Goal: Task Accomplishment & Management: Manage account settings

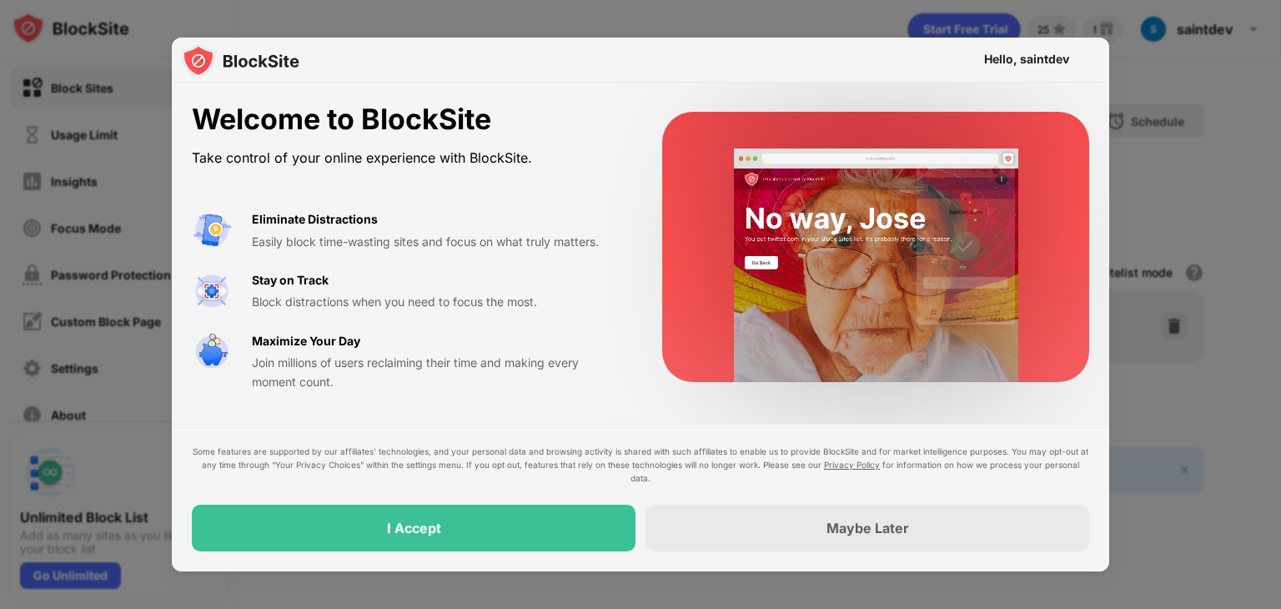
click at [902, 409] on div "Welcome to BlockSite Take control of your online experience with BlockSite. Eli…" at bounding box center [640, 247] width 937 height 329
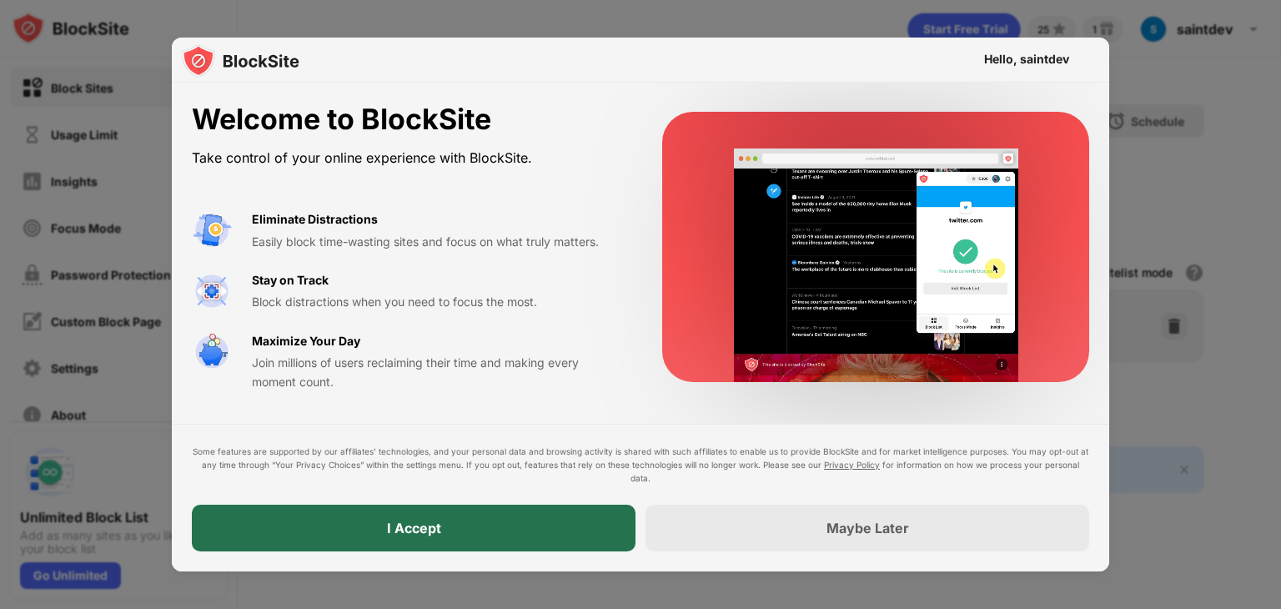
click at [560, 519] on div "I Accept" at bounding box center [414, 527] width 444 height 47
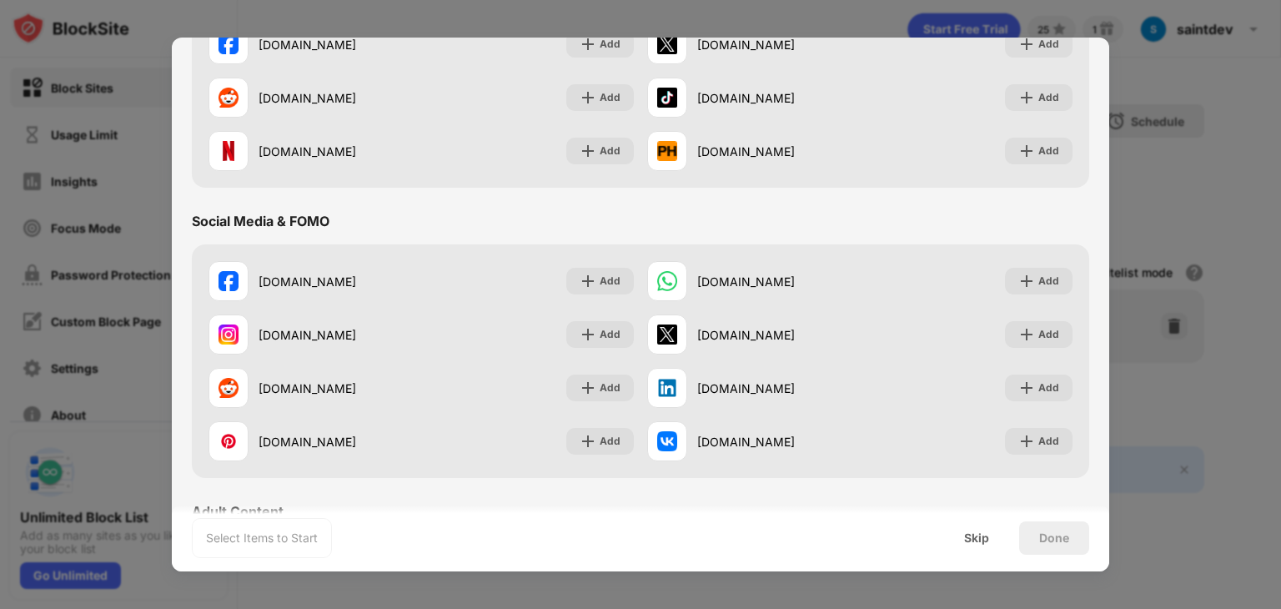
scroll to position [346, 0]
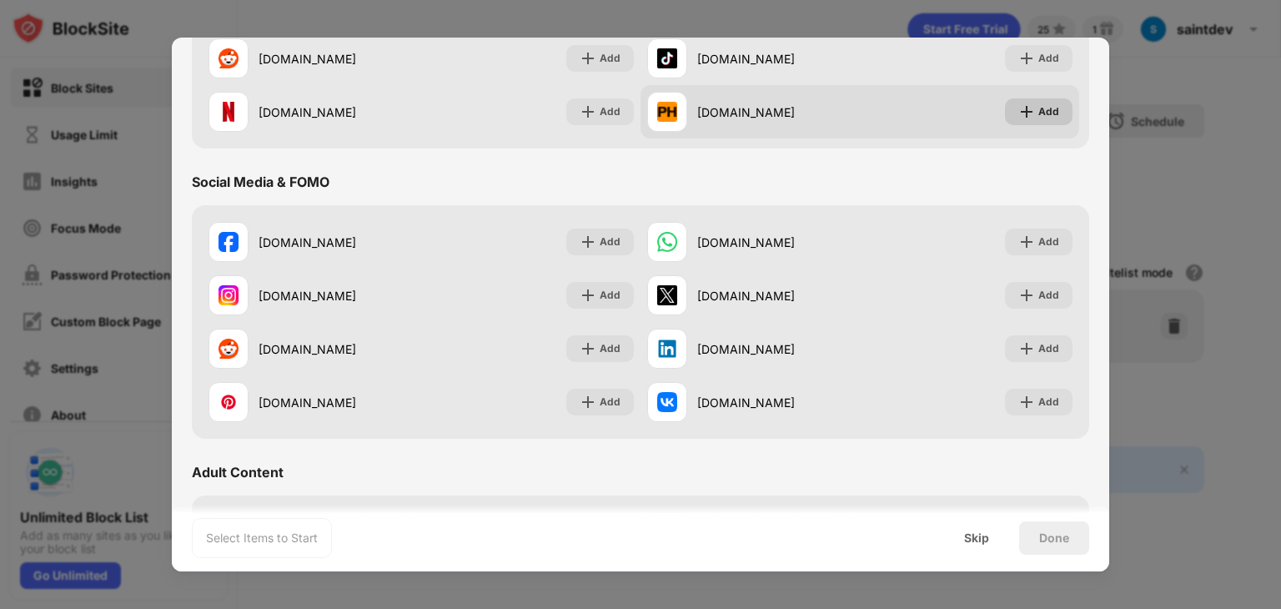
click at [1018, 111] on img at bounding box center [1026, 111] width 17 height 17
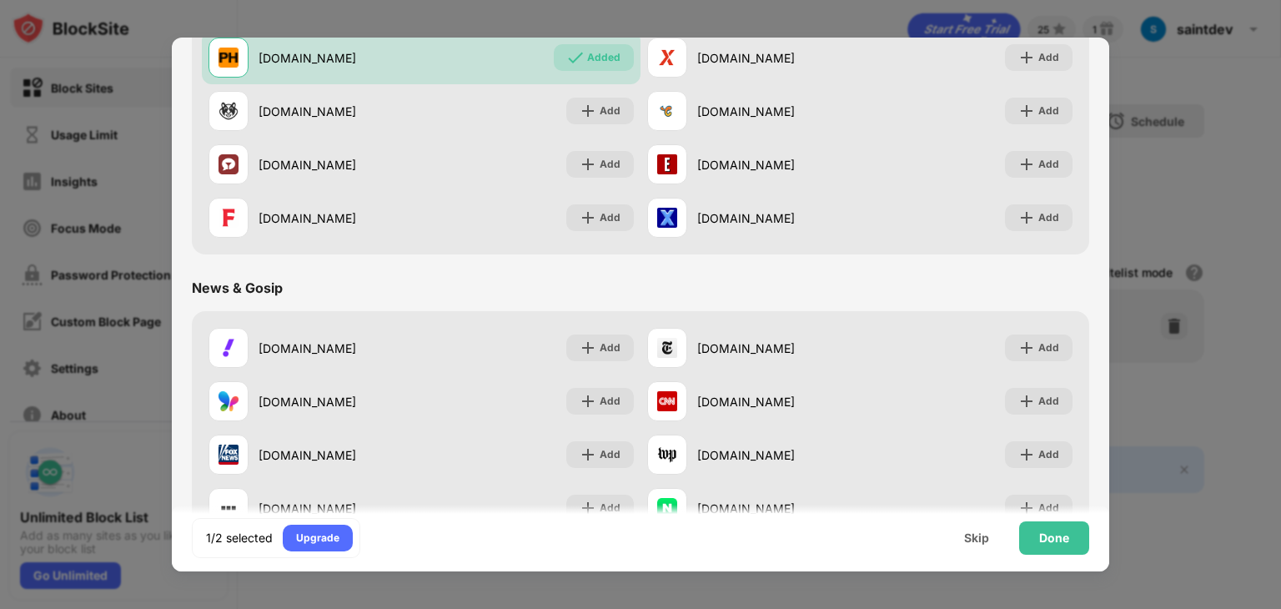
scroll to position [821, 0]
click at [1067, 545] on div "Done" at bounding box center [1054, 537] width 70 height 33
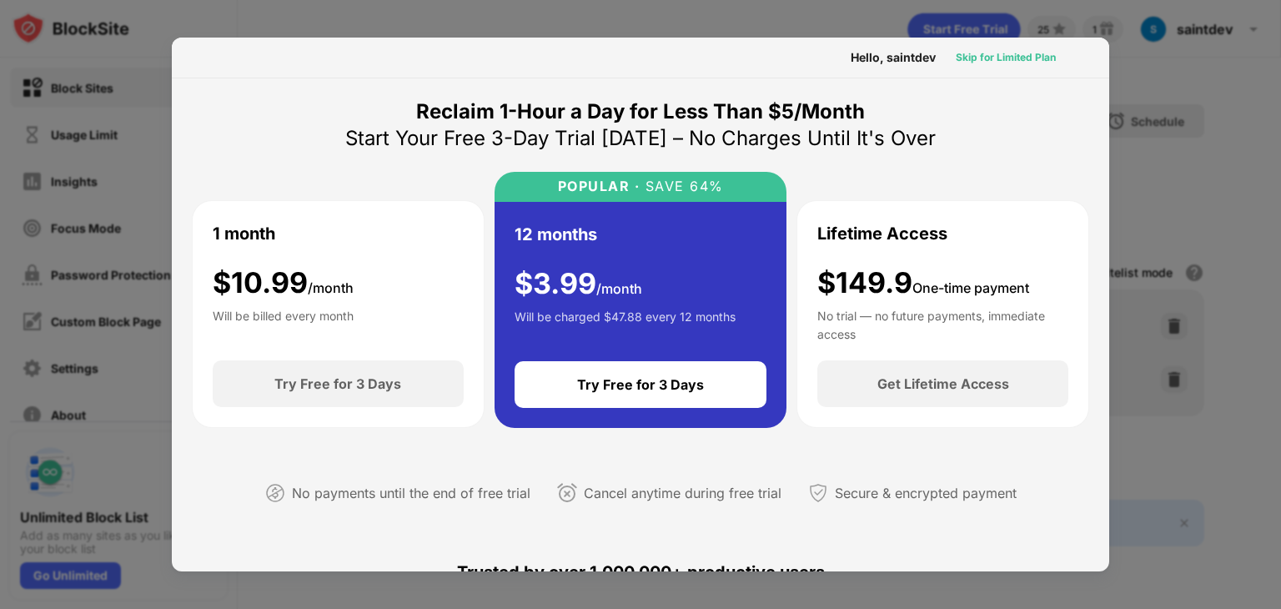
click at [1036, 64] on div "Skip for Limited Plan" at bounding box center [1006, 57] width 100 height 17
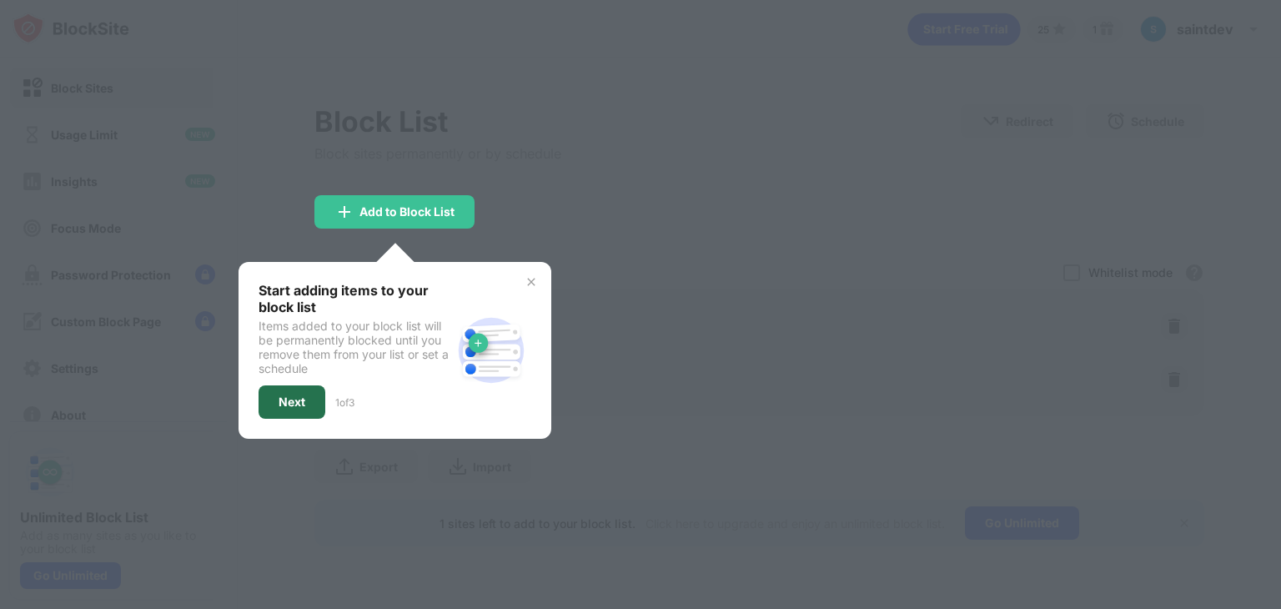
click at [305, 395] on div "Next" at bounding box center [292, 401] width 27 height 13
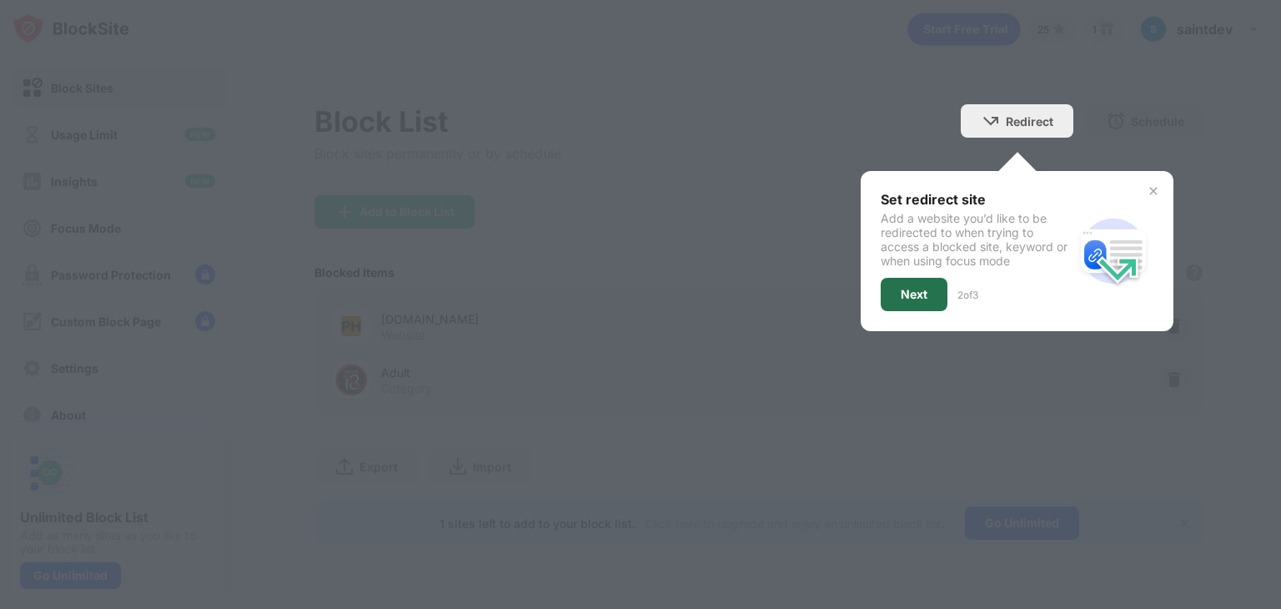
click at [906, 290] on div "Next" at bounding box center [914, 294] width 27 height 13
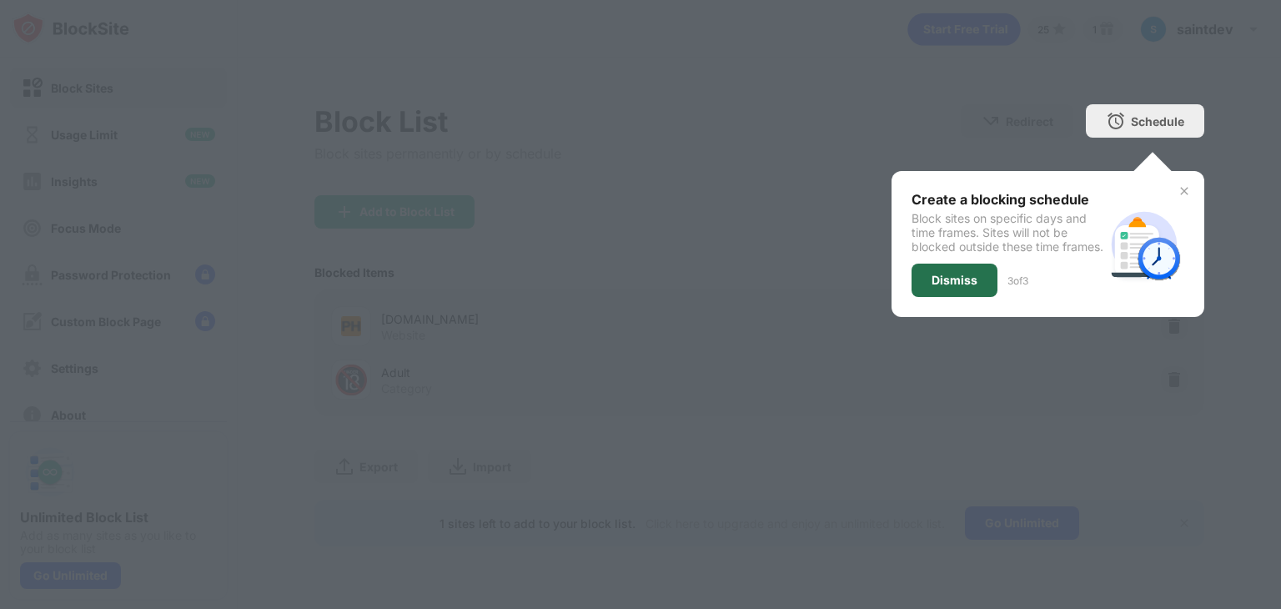
click at [932, 287] on div "Dismiss" at bounding box center [954, 280] width 46 height 13
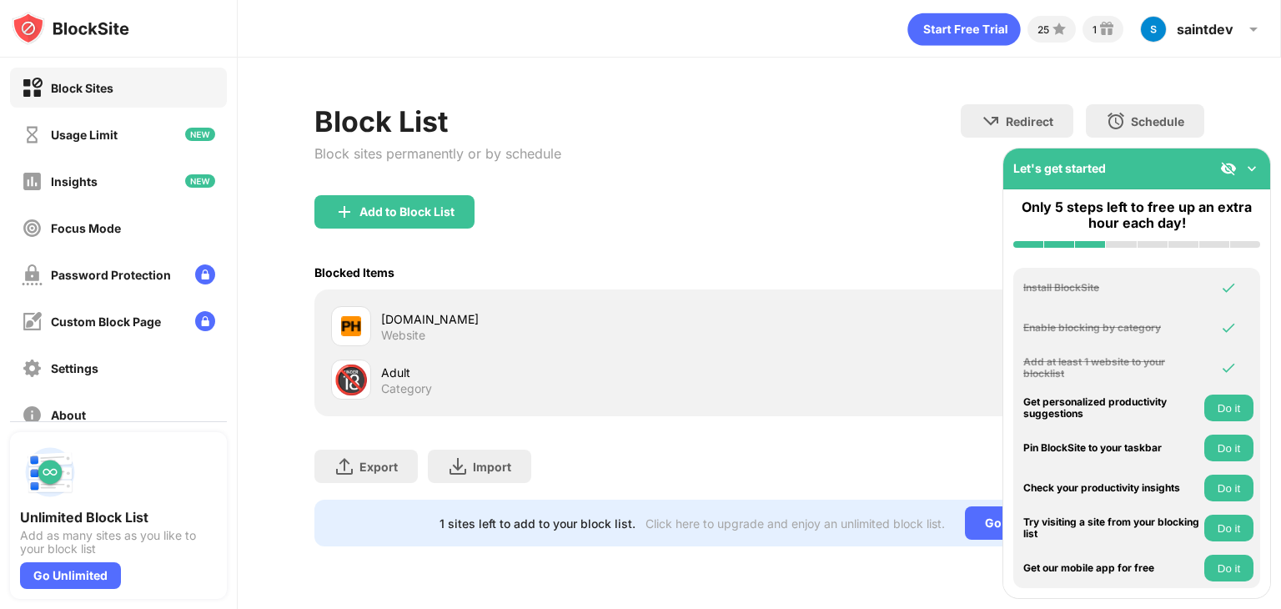
click at [1252, 175] on img at bounding box center [1251, 168] width 17 height 17
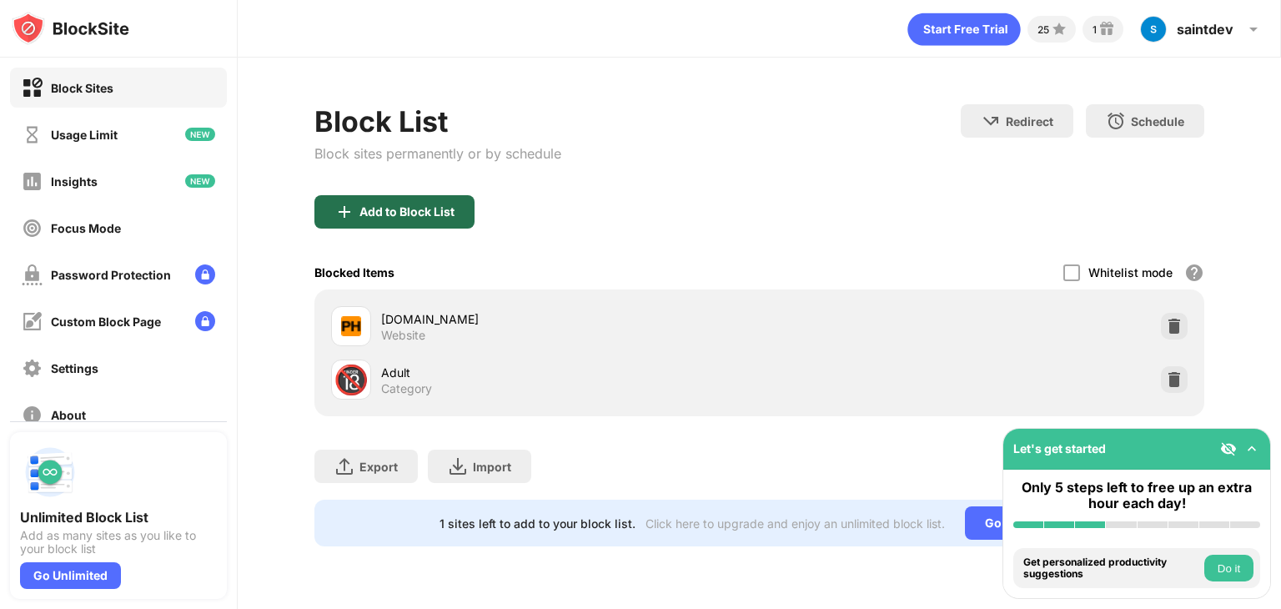
click at [450, 218] on div "Add to Block List" at bounding box center [394, 211] width 160 height 33
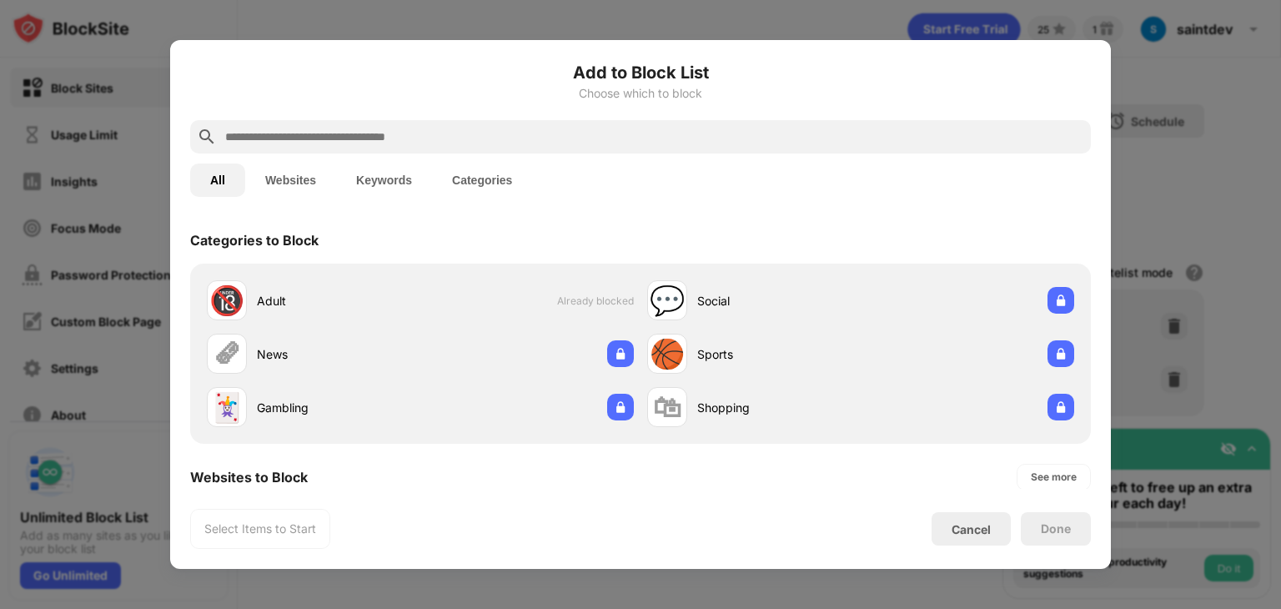
click at [306, 178] on button "Websites" at bounding box center [290, 179] width 91 height 33
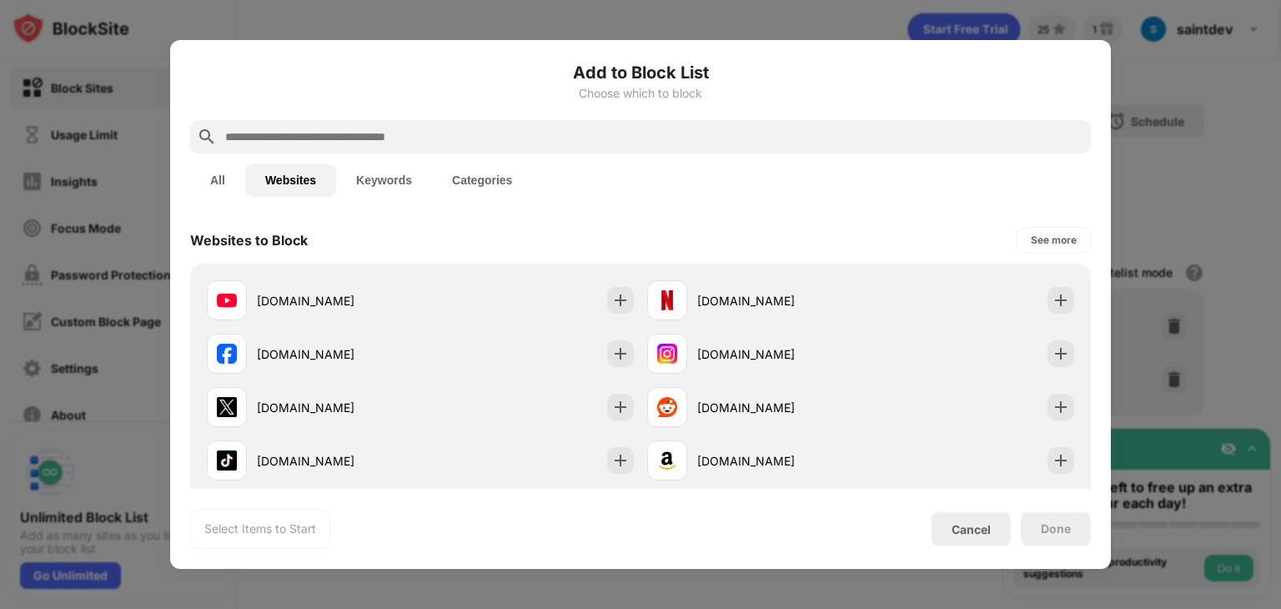
click at [334, 142] on input "text" at bounding box center [653, 137] width 861 height 20
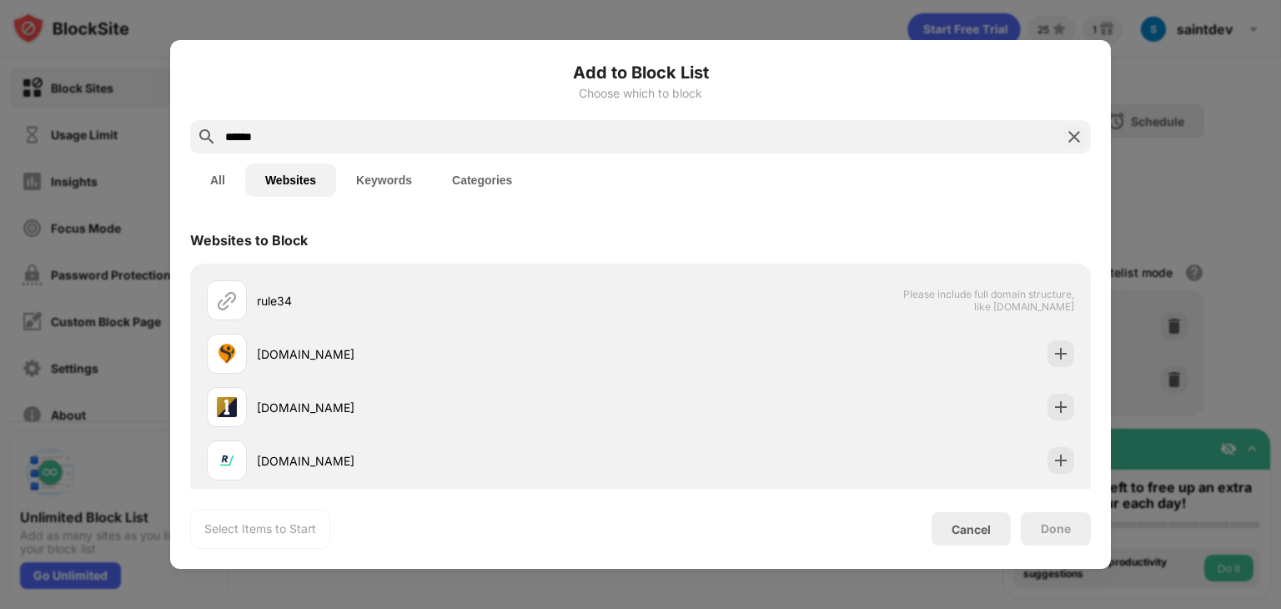
type input "******"
click at [394, 178] on button "Keywords" at bounding box center [384, 179] width 96 height 33
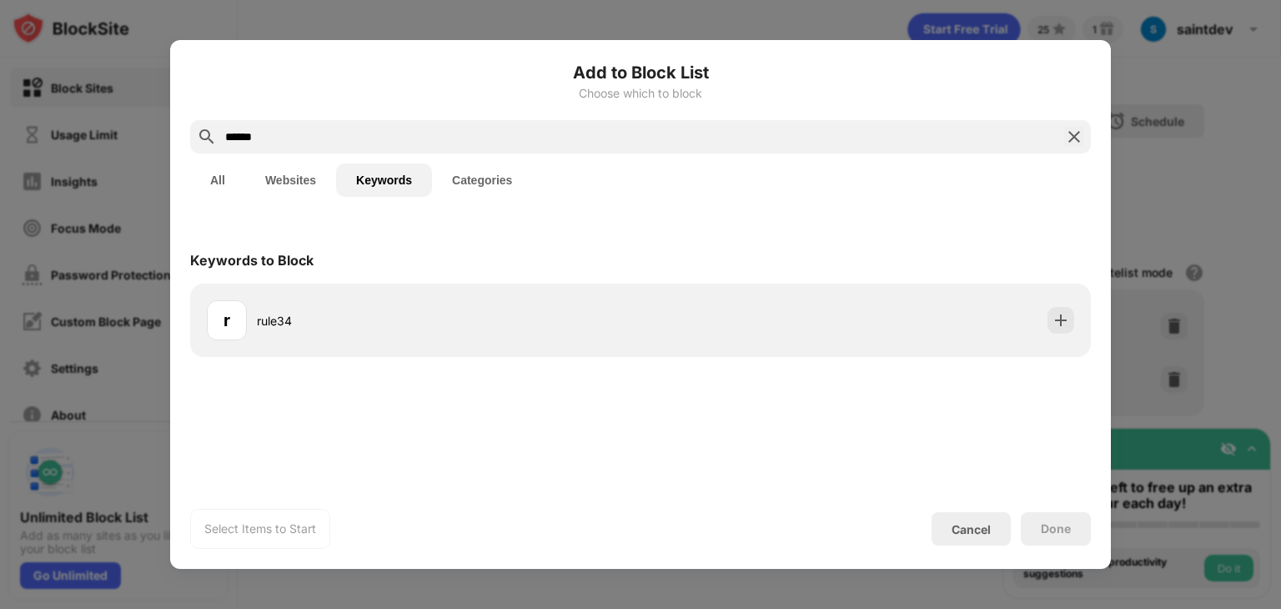
click at [509, 173] on button "Categories" at bounding box center [482, 179] width 100 height 33
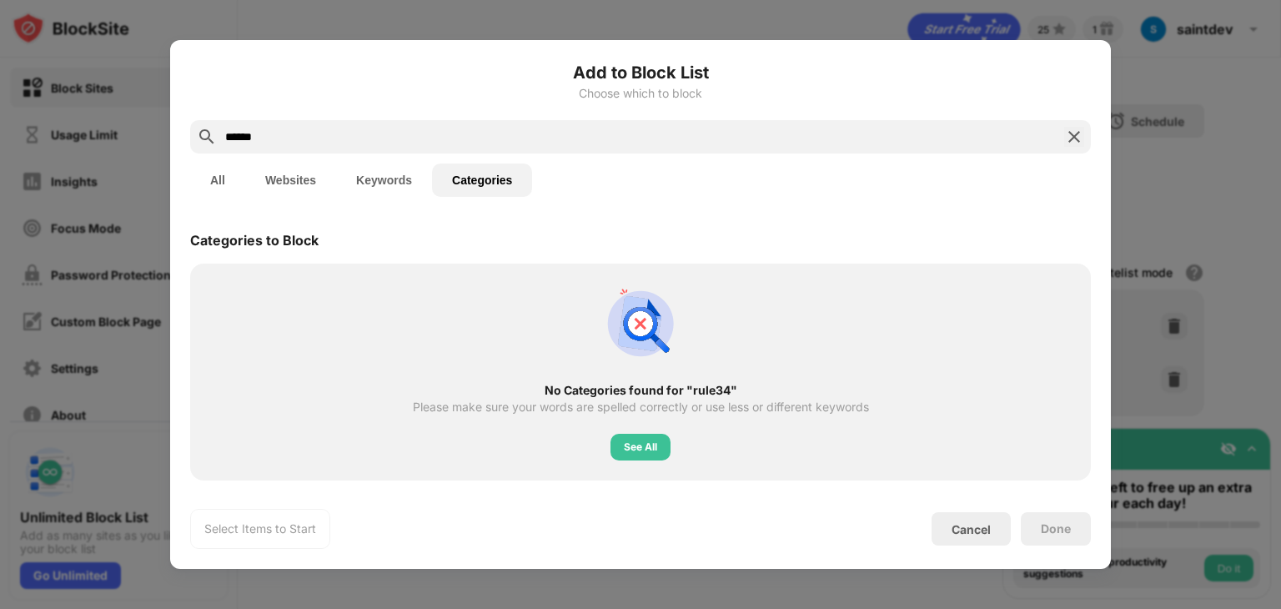
click at [233, 178] on button "All" at bounding box center [217, 179] width 55 height 33
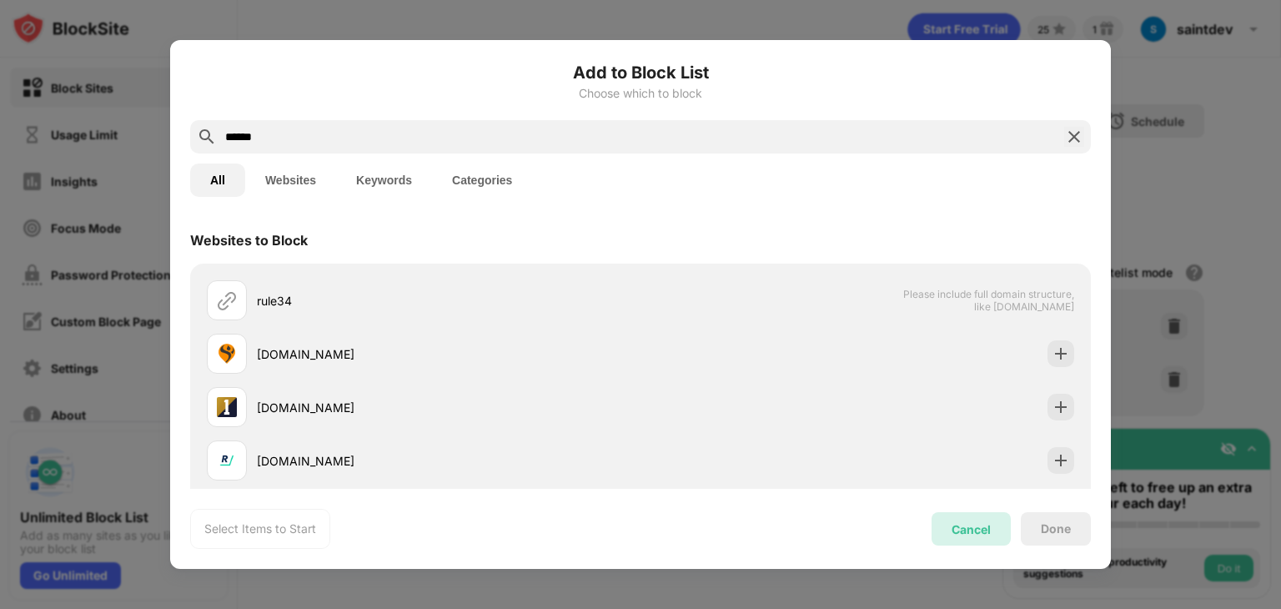
click at [971, 531] on div "Cancel" at bounding box center [970, 529] width 39 height 14
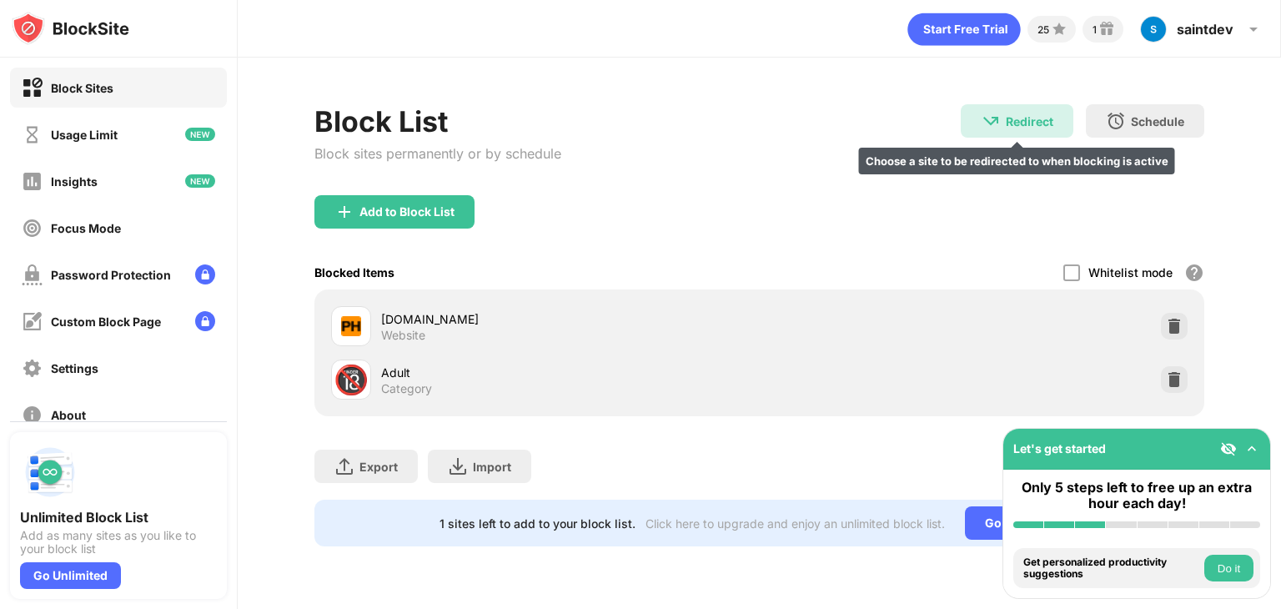
click at [1000, 115] on div "Redirect Choose a site to be redirected to when blocking is active" at bounding box center [1017, 120] width 113 height 33
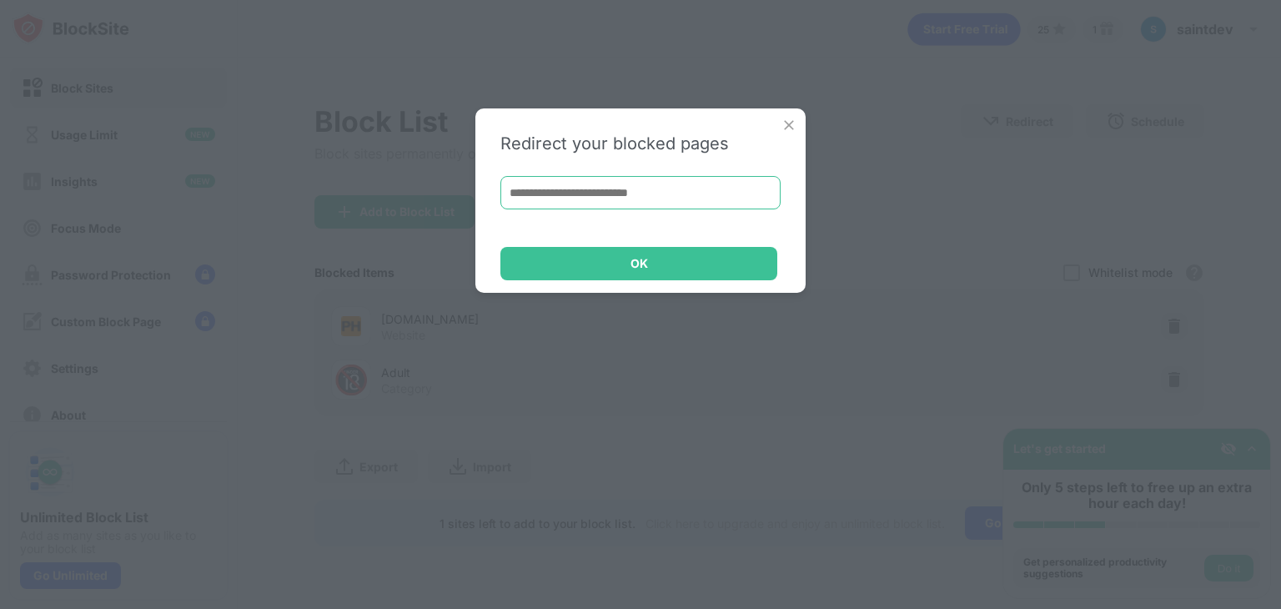
click at [628, 189] on input at bounding box center [640, 192] width 280 height 33
click at [779, 113] on div "Redirect your blocked pages OK" at bounding box center [640, 200] width 330 height 184
click at [784, 120] on img at bounding box center [789, 125] width 17 height 17
